Goal: Task Accomplishment & Management: Use online tool/utility

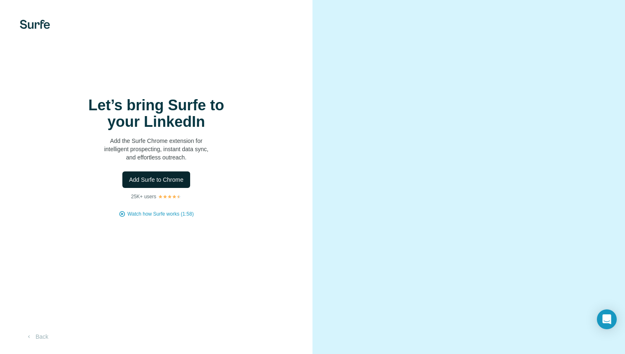
click at [149, 181] on span "Add Surfe to Chrome" at bounding box center [156, 180] width 55 height 8
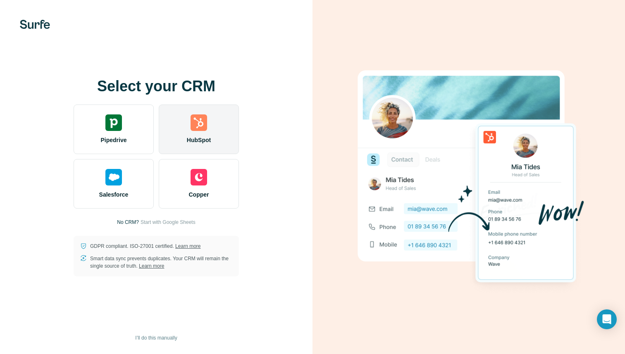
click at [214, 132] on div "HubSpot" at bounding box center [199, 130] width 80 height 50
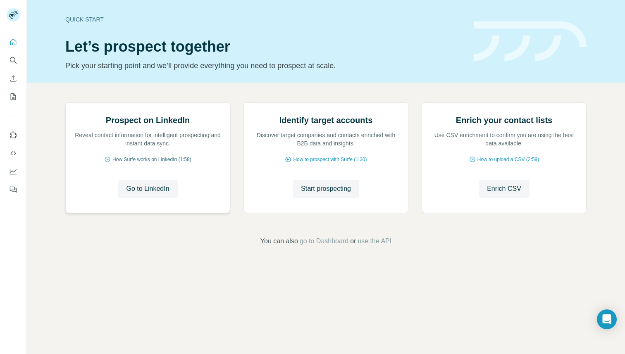
click at [107, 163] on icon at bounding box center [107, 159] width 7 height 7
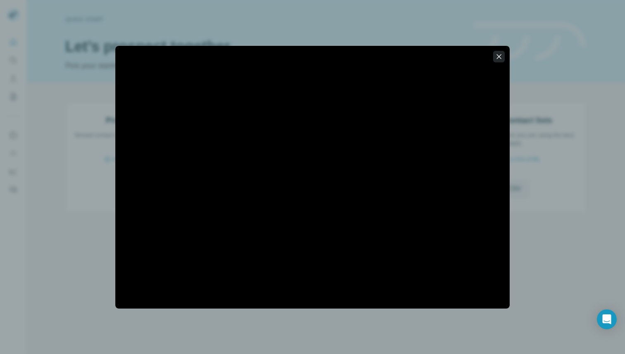
click at [500, 60] on icon "button" at bounding box center [499, 57] width 8 height 8
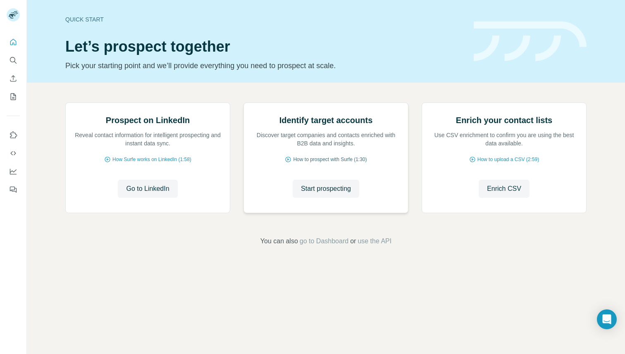
click at [330, 163] on span "How to prospect with Surfe (1:30)" at bounding box center [330, 159] width 74 height 7
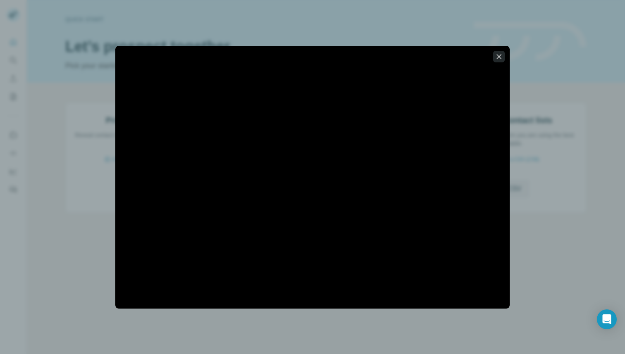
click at [495, 57] on icon "button" at bounding box center [499, 57] width 8 height 8
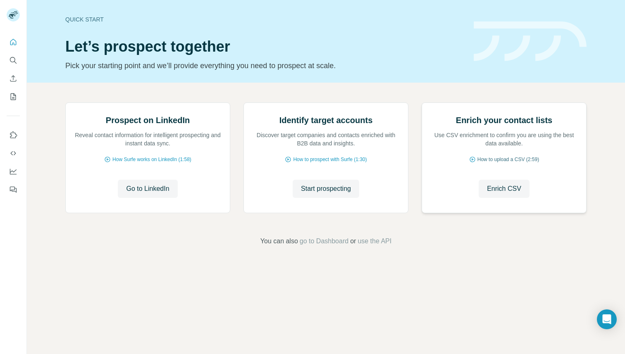
click at [518, 163] on span "How to upload a CSV (2:59)" at bounding box center [509, 159] width 62 height 7
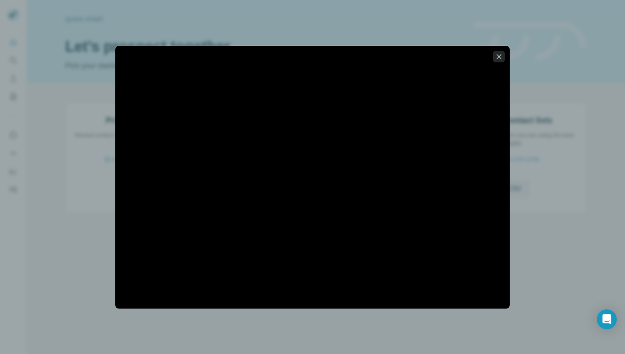
click at [501, 59] on icon "button" at bounding box center [499, 57] width 8 height 8
